Goal: Task Accomplishment & Management: Manage account settings

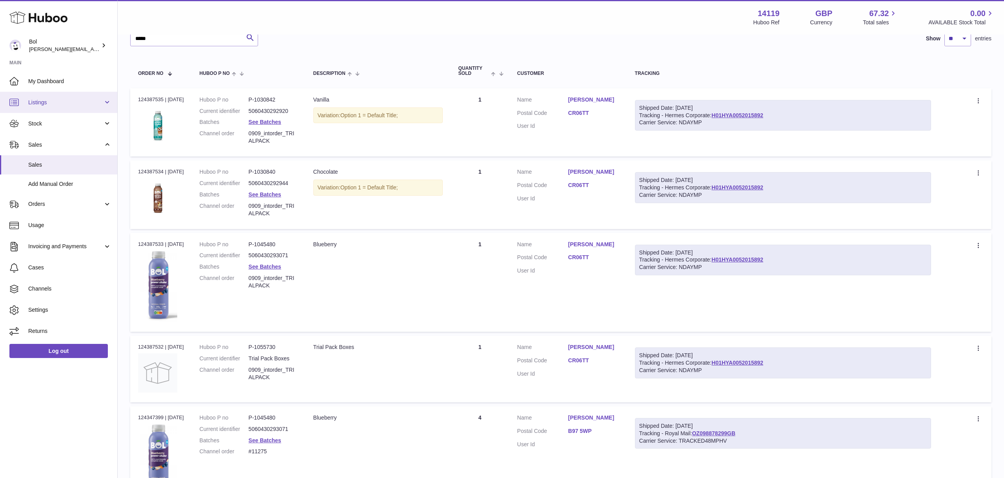
click at [56, 99] on span "Listings" at bounding box center [65, 102] width 75 height 7
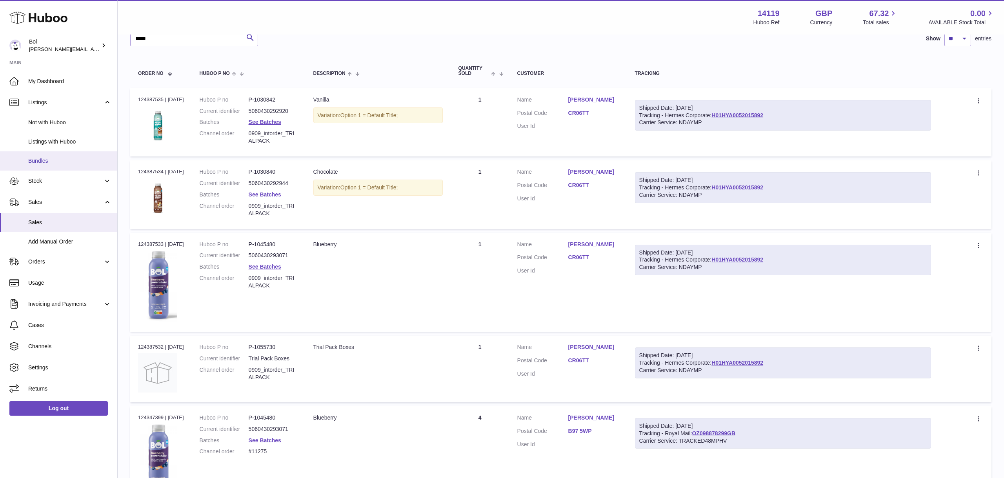
click at [48, 165] on link "Bundles" at bounding box center [58, 160] width 117 height 19
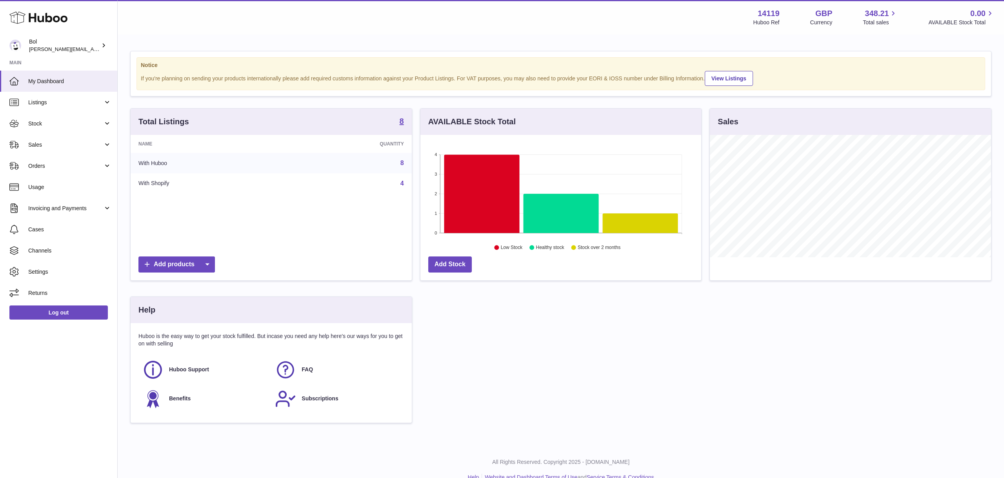
scroll to position [122, 281]
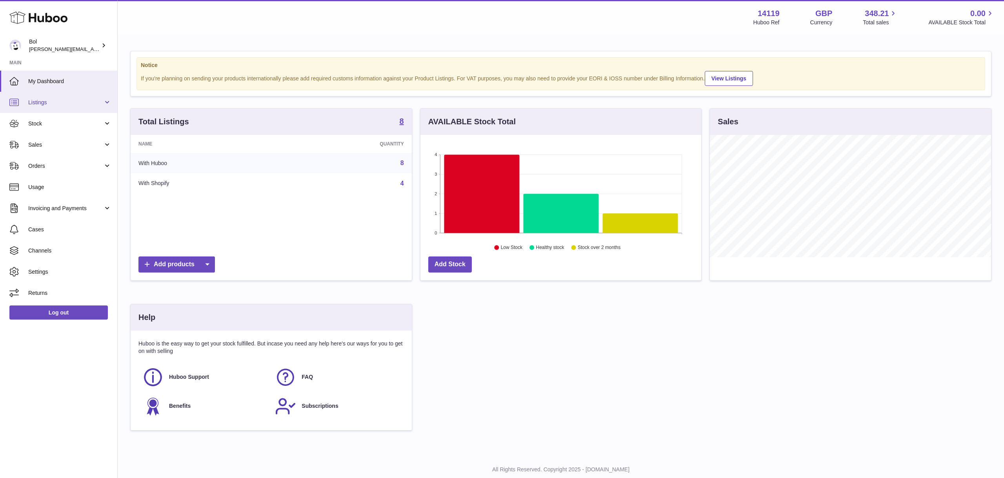
click at [47, 102] on span "Listings" at bounding box center [65, 102] width 75 height 7
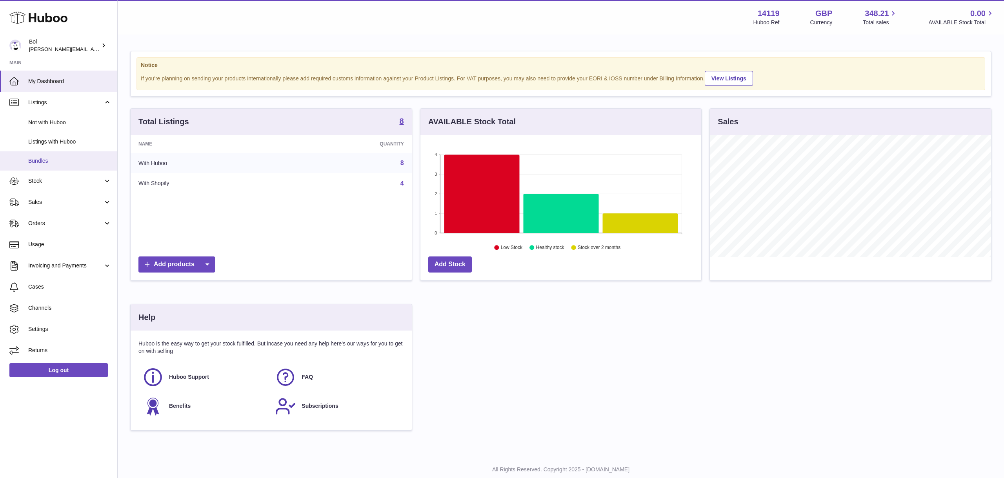
click at [40, 160] on span "Bundles" at bounding box center [69, 160] width 83 height 7
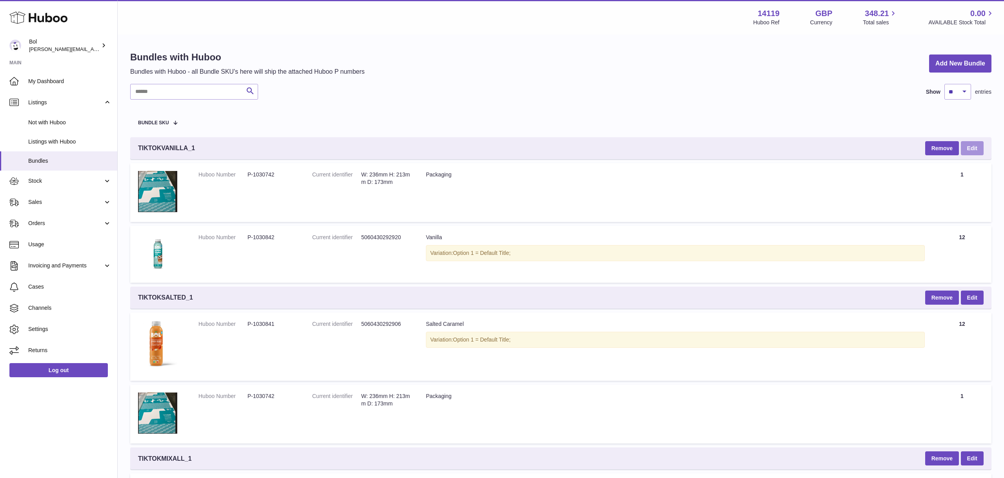
click at [975, 146] on link "Edit" at bounding box center [972, 148] width 23 height 14
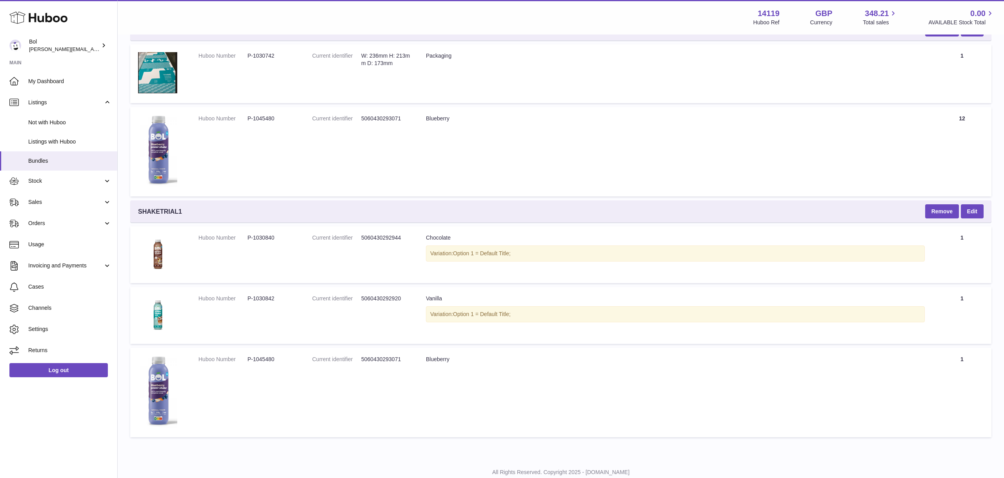
scroll to position [979, 0]
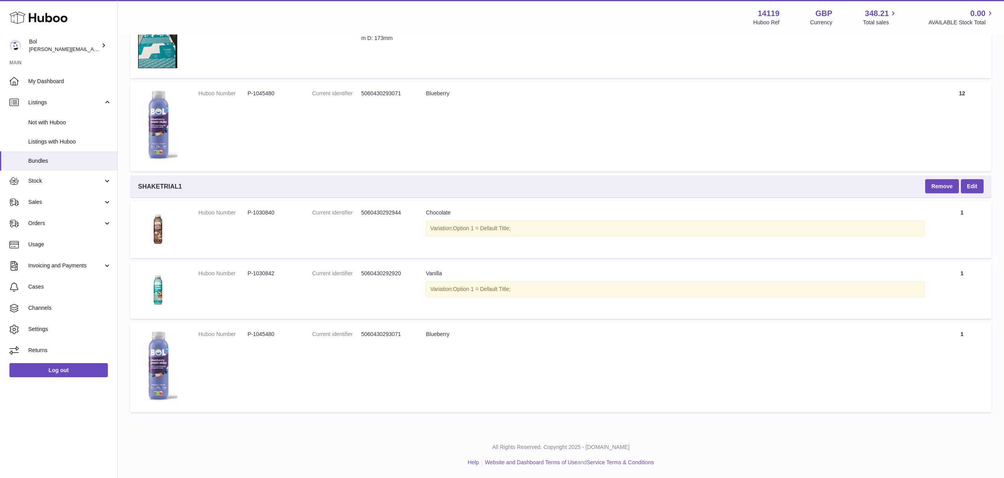
click at [165, 188] on span "SHAKETRIAL1" at bounding box center [160, 186] width 44 height 9
copy div "SHAKETRIAL1"
click at [951, 186] on button "Remove" at bounding box center [942, 186] width 34 height 14
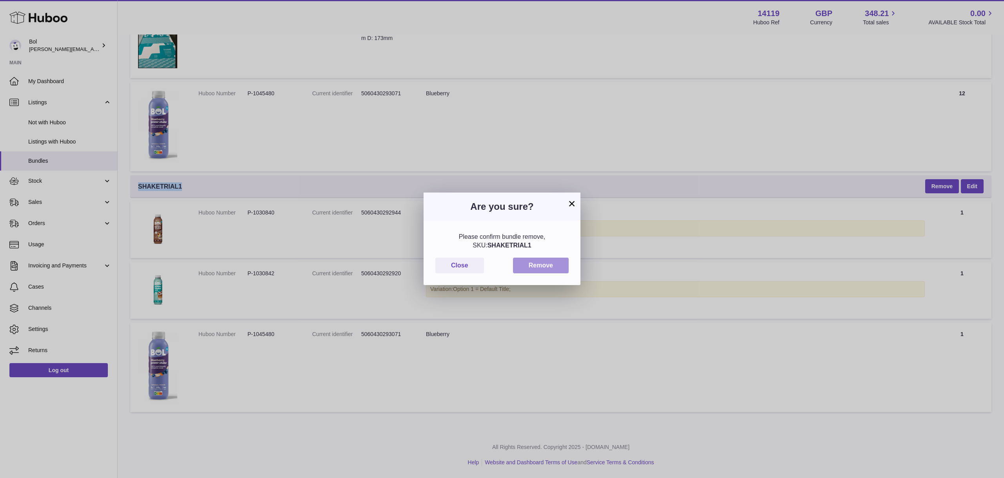
click at [557, 265] on button "Remove" at bounding box center [541, 266] width 56 height 16
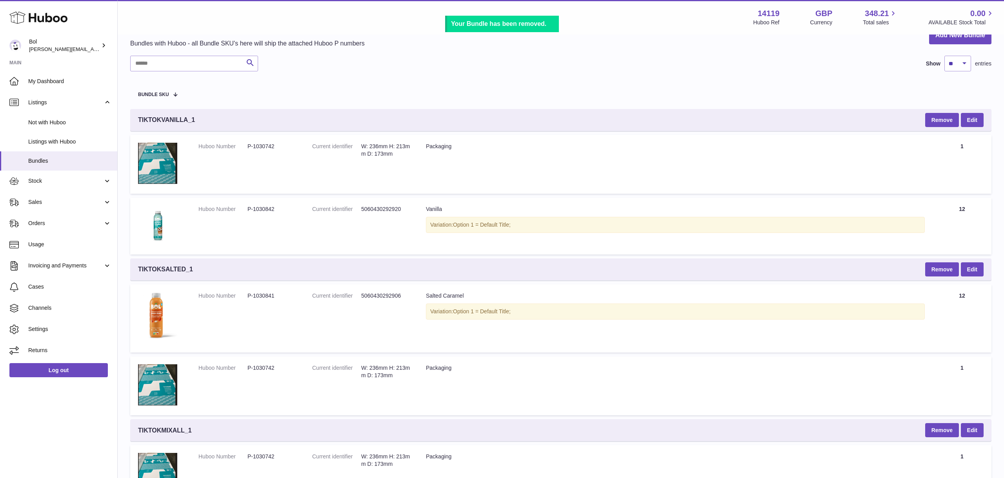
scroll to position [0, 0]
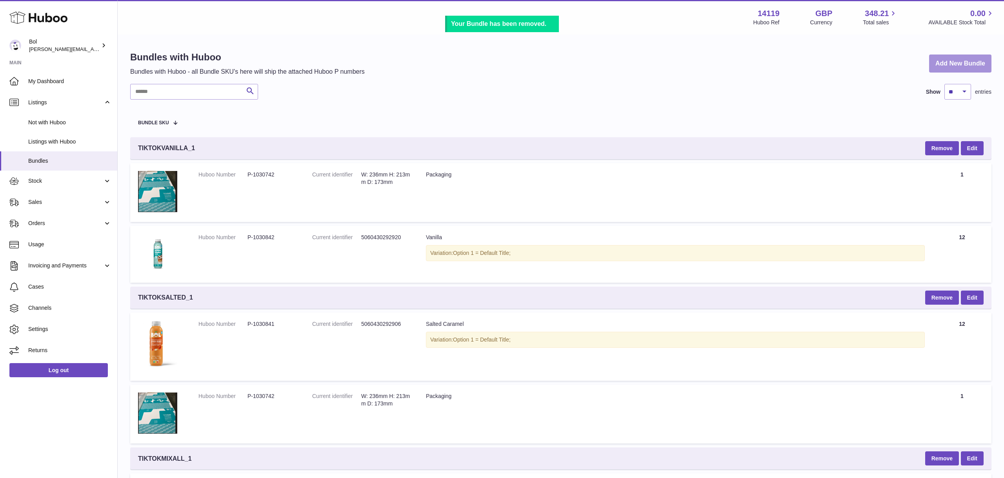
click at [950, 59] on link "Add New Bundle" at bounding box center [960, 63] width 62 height 18
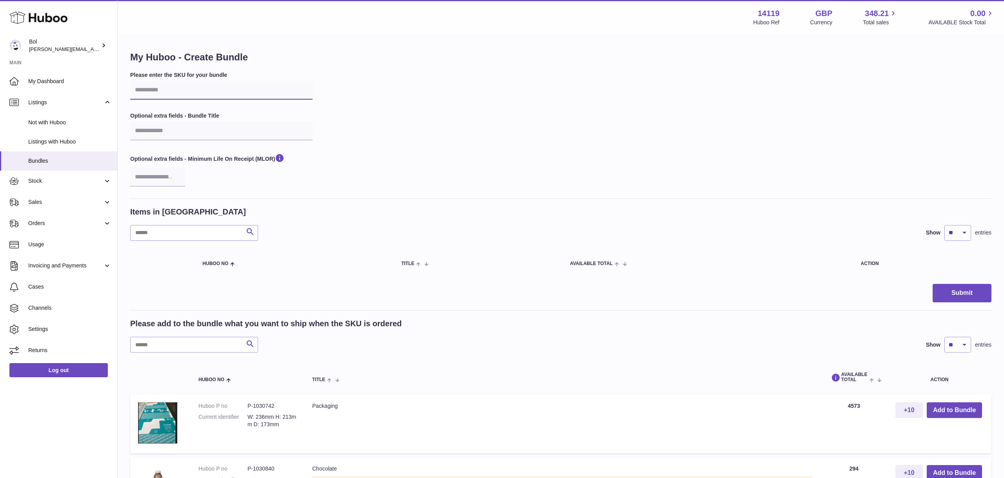
click at [228, 91] on input "text" at bounding box center [221, 90] width 182 height 19
paste input "**********"
type input "**********"
click at [241, 129] on input "text" at bounding box center [221, 131] width 182 height 19
paste input "**********"
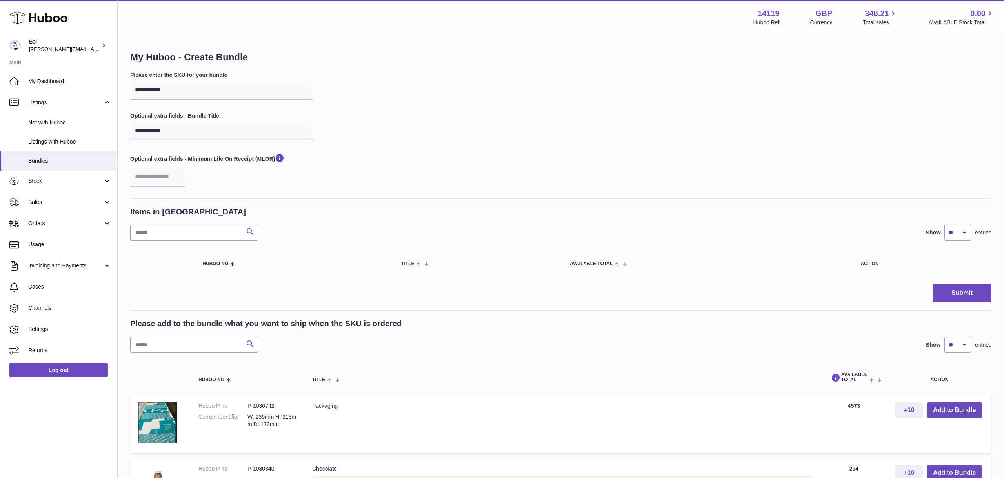
type input "**********"
click at [431, 127] on div "**********" at bounding box center [560, 134] width 861 height 127
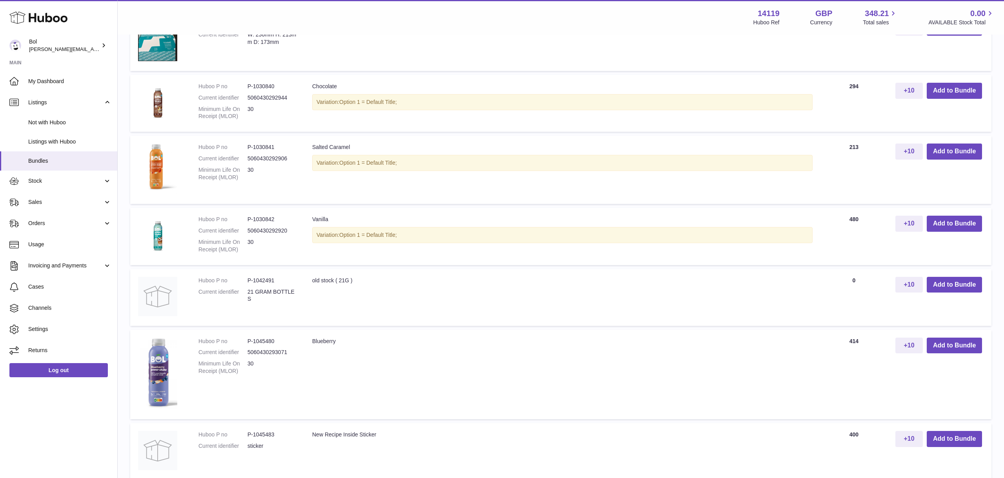
scroll to position [347, 0]
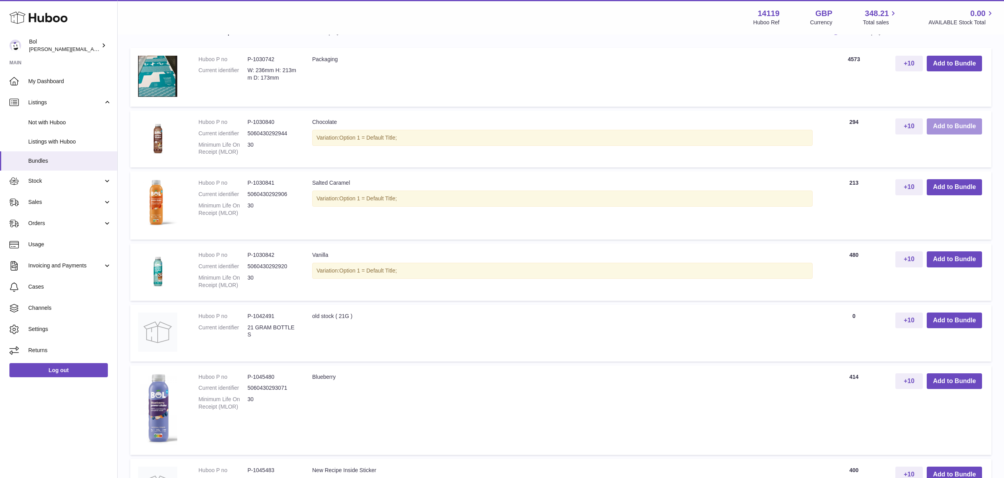
click at [960, 129] on button "Add to Bundle" at bounding box center [953, 126] width 55 height 16
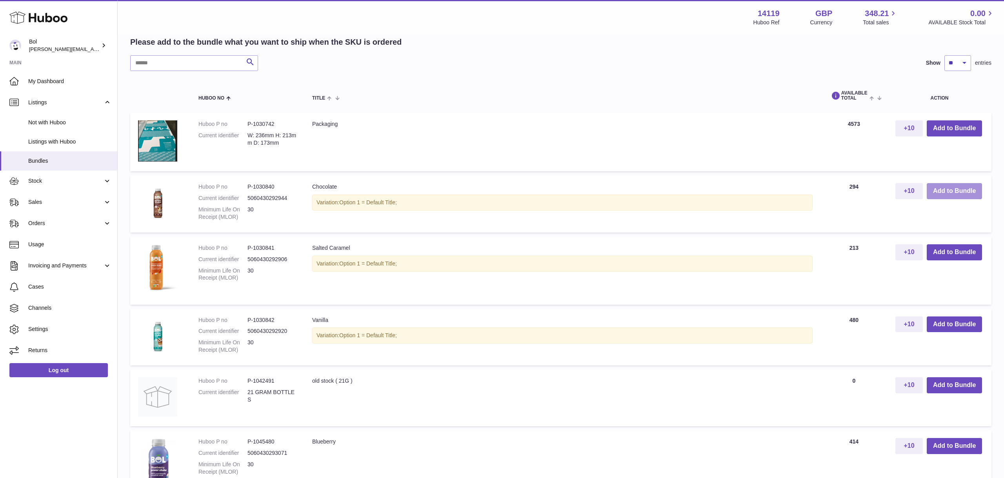
scroll to position [412, 0]
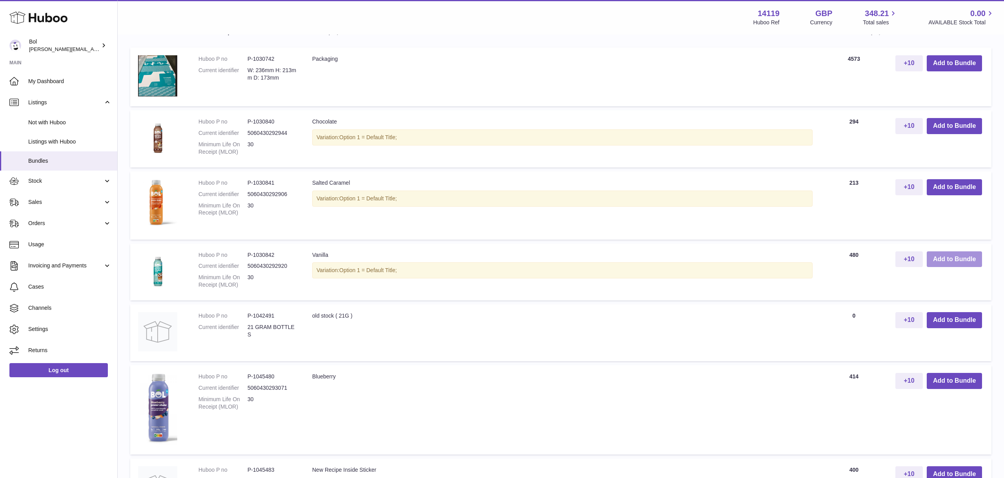
click at [967, 259] on button "Add to Bundle" at bounding box center [953, 259] width 55 height 16
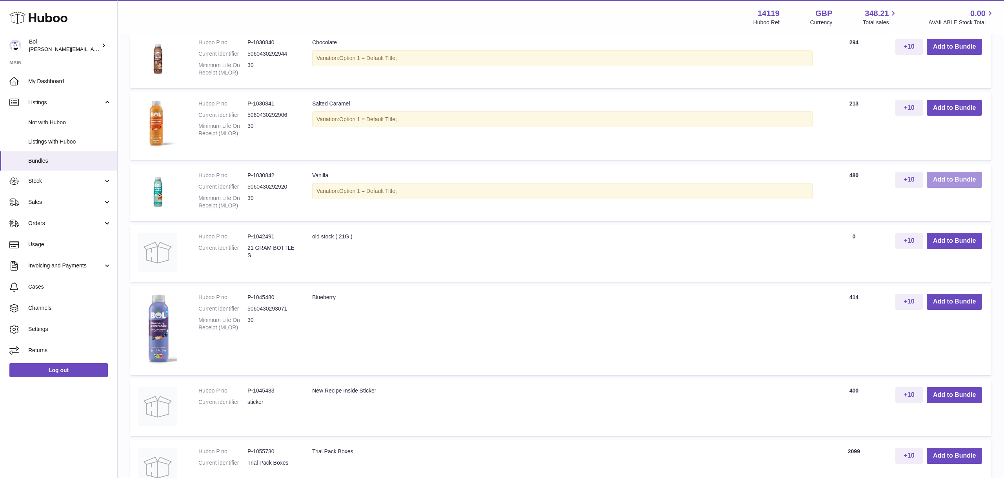
scroll to position [554, 0]
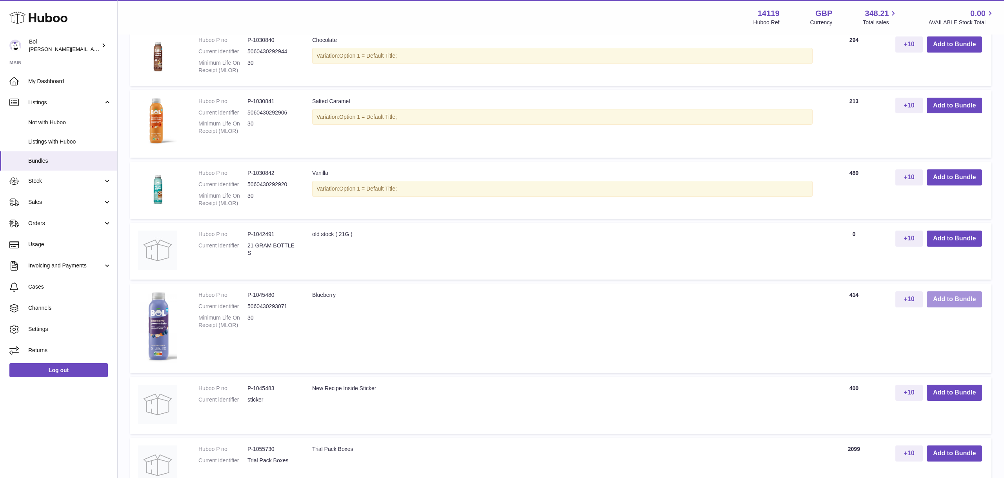
click at [950, 302] on button "Add to Bundle" at bounding box center [953, 299] width 55 height 16
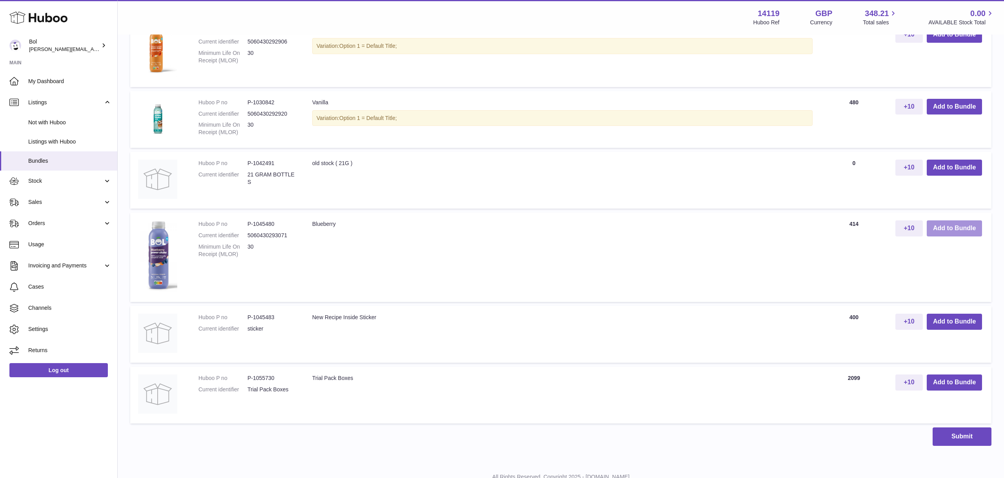
scroll to position [737, 0]
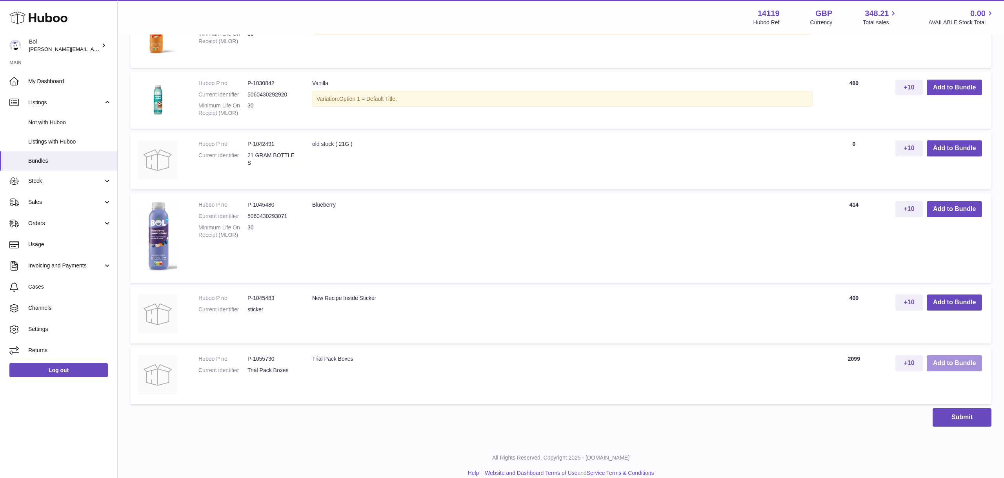
click at [959, 364] on button "Add to Bundle" at bounding box center [953, 363] width 55 height 16
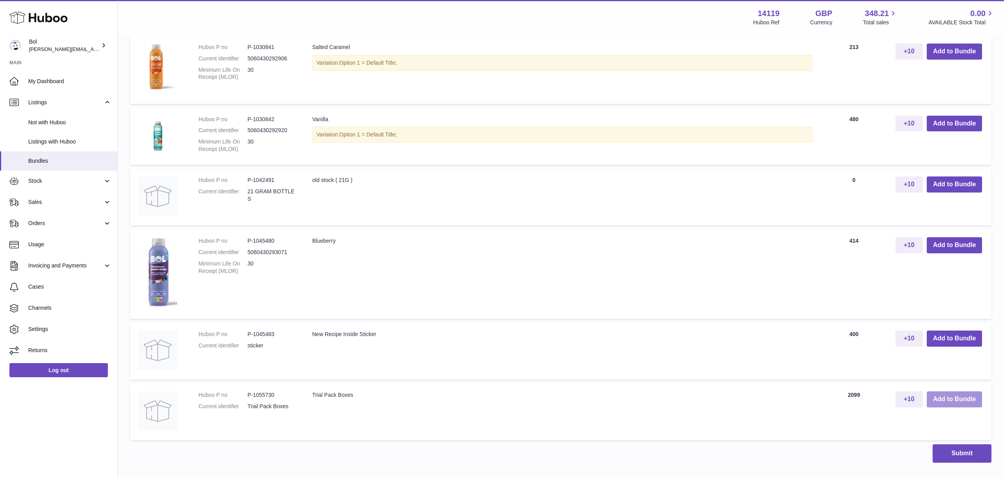
scroll to position [809, 0]
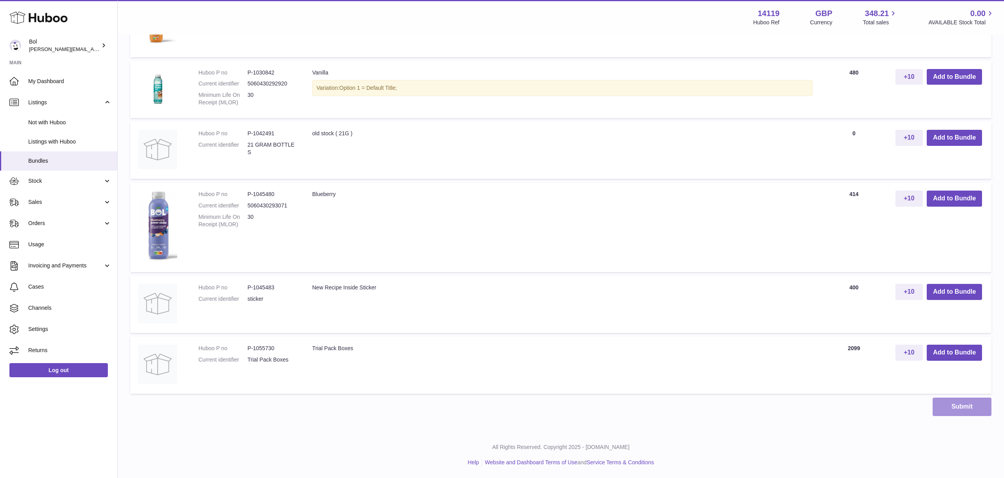
click at [945, 401] on button "Submit" at bounding box center [961, 407] width 59 height 18
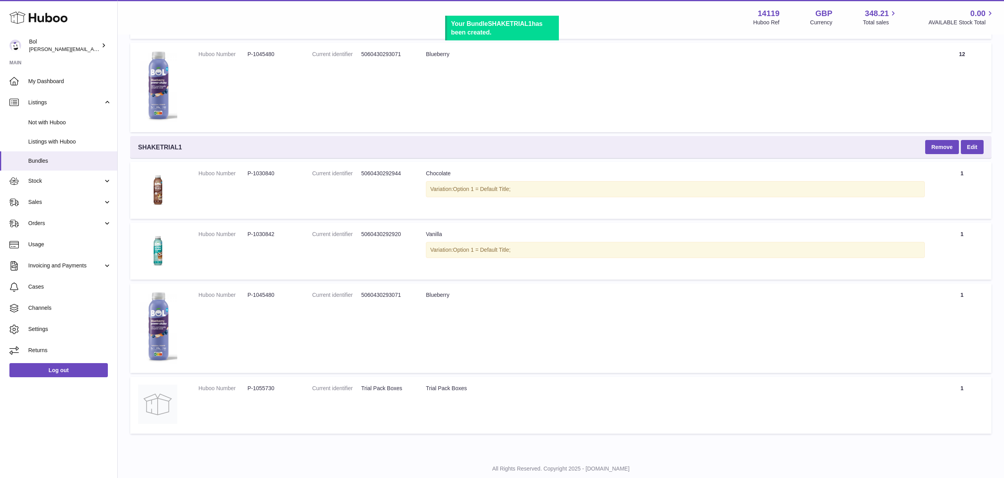
scroll to position [1040, 0]
